Goal: Register for event/course

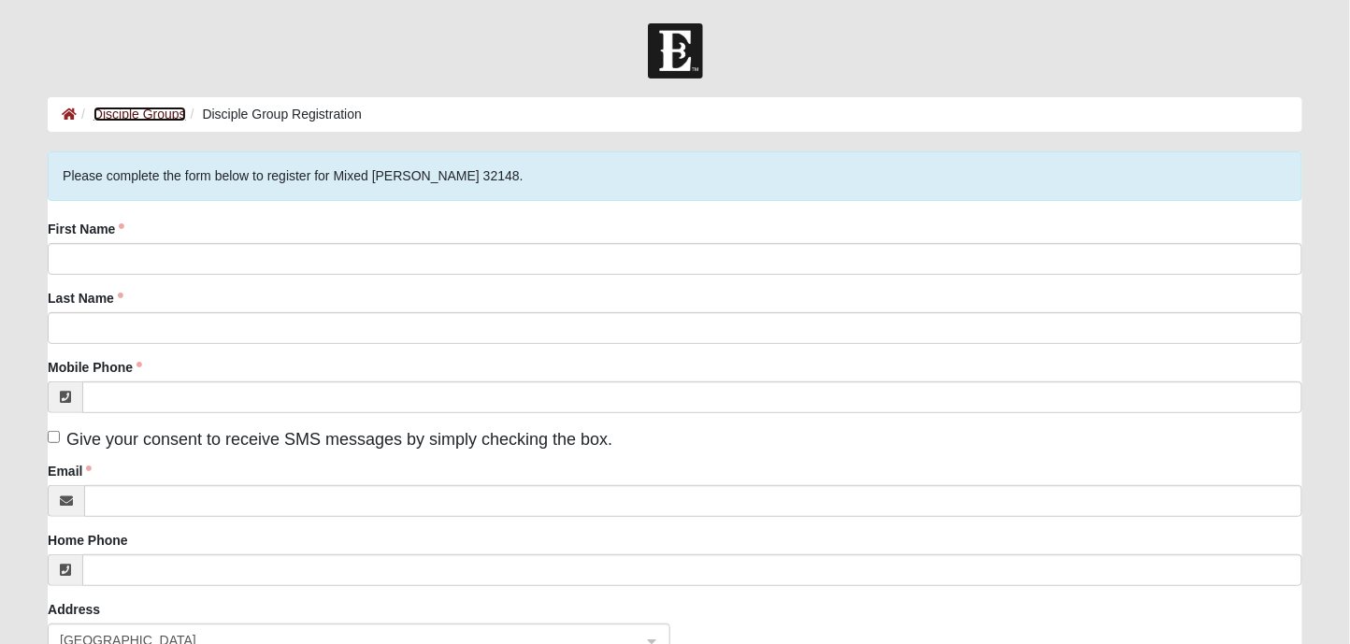
click at [151, 112] on link "Disciple Groups" at bounding box center [139, 114] width 93 height 15
click at [125, 114] on link "Disciple Groups" at bounding box center [139, 114] width 93 height 15
